Goal: Information Seeking & Learning: Learn about a topic

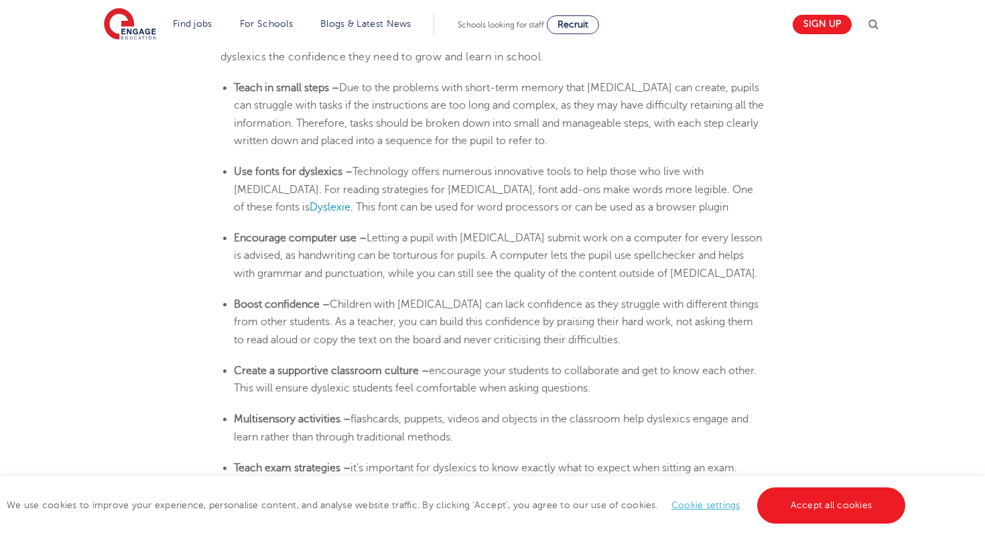
scroll to position [2305, 0]
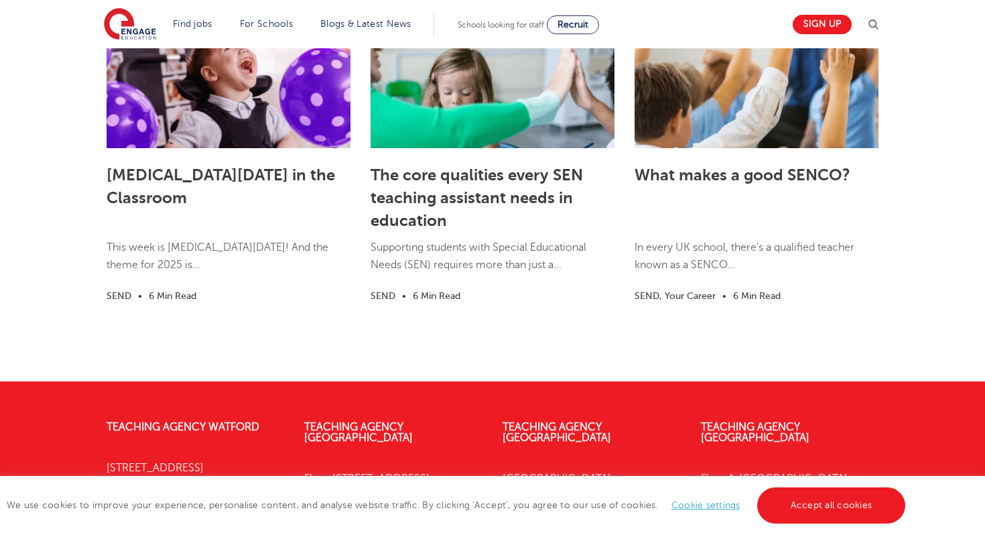
scroll to position [4122, 0]
